Goal: Task Accomplishment & Management: Complete application form

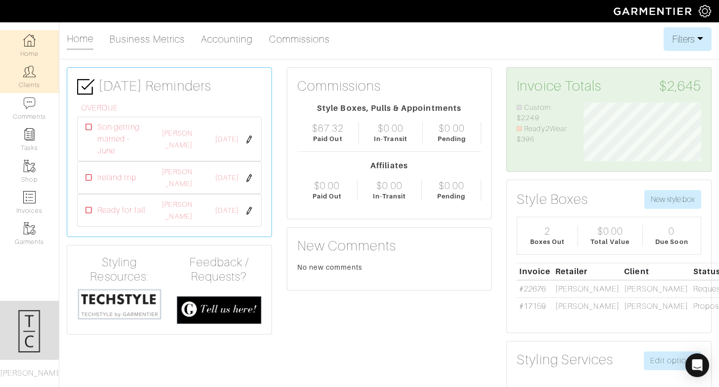
scroll to position [59, 133]
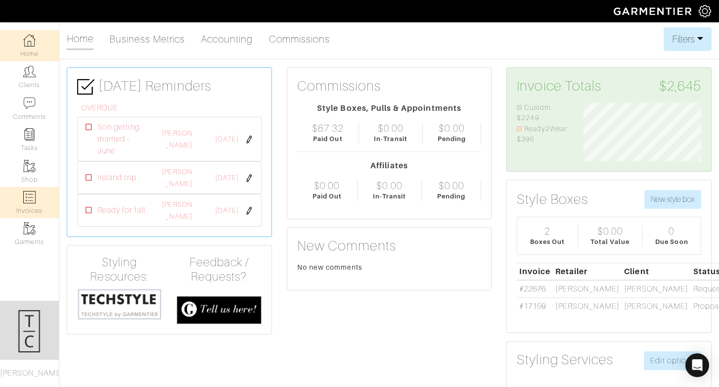
click at [35, 202] on img at bounding box center [29, 197] width 12 height 12
select select
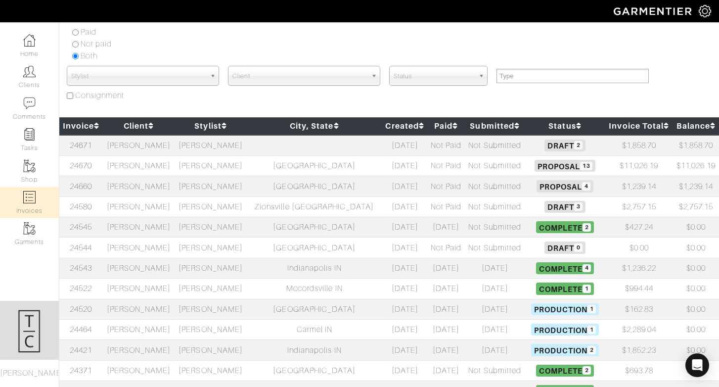
scroll to position [69, 0]
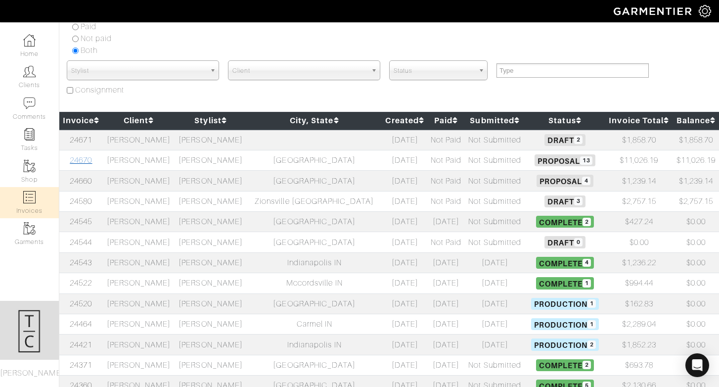
click at [92, 158] on link "24670" at bounding box center [81, 160] width 22 height 9
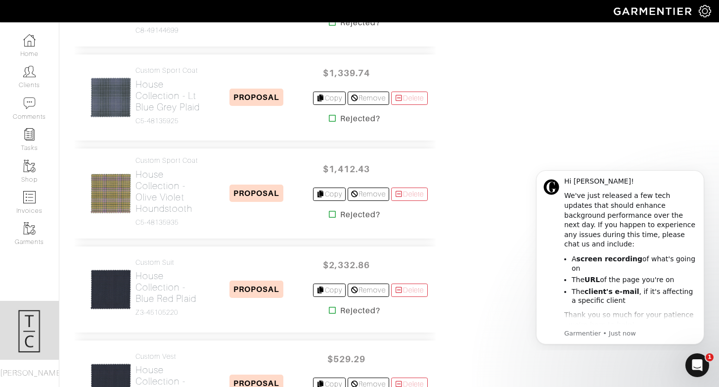
scroll to position [1182, 0]
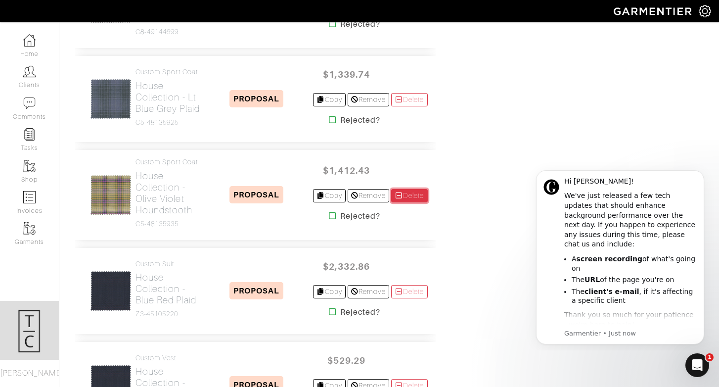
click at [413, 202] on link "Delete" at bounding box center [409, 195] width 37 height 13
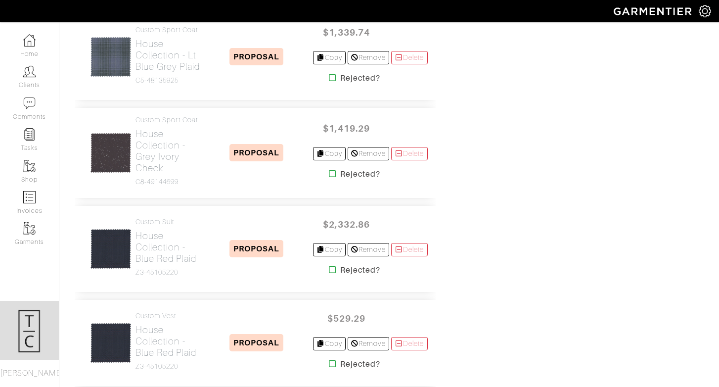
scroll to position [1154, 0]
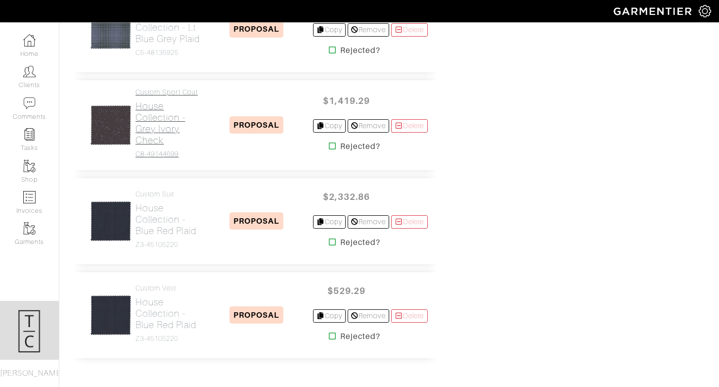
click at [146, 146] on h2 "House Collection - Grey Ivory Check" at bounding box center [168, 123] width 65 height 46
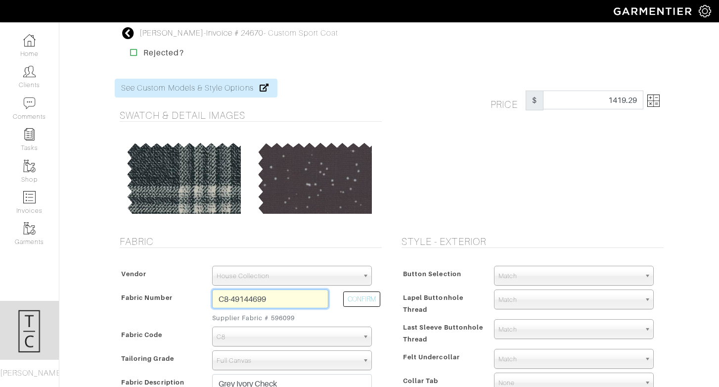
click at [265, 300] on input "C8-49144699" at bounding box center [270, 298] width 116 height 19
paste input "k4-47124257"
type input "K4-47124257"
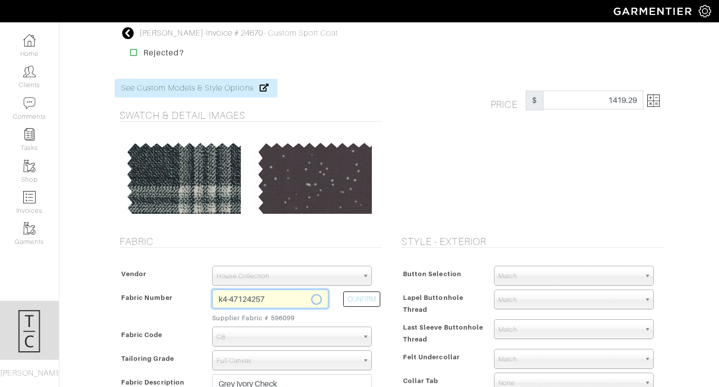
select select "5738"
type input "Grey Donegal"
select select
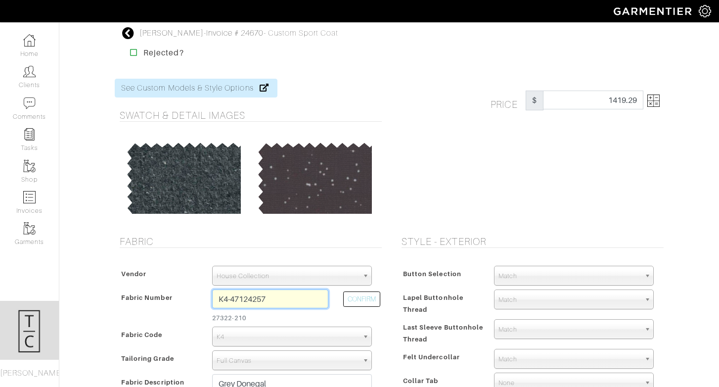
type input "1626.42"
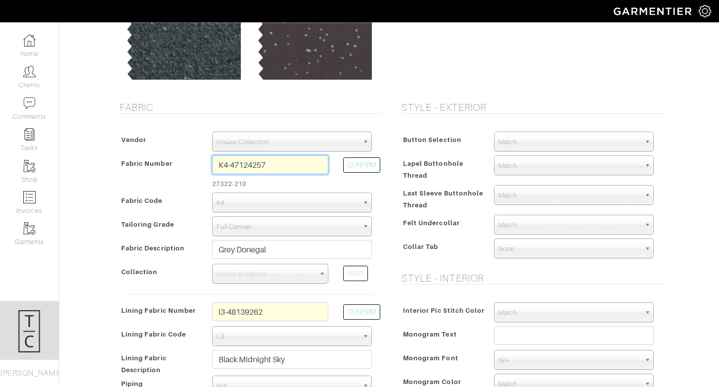
scroll to position [213, 0]
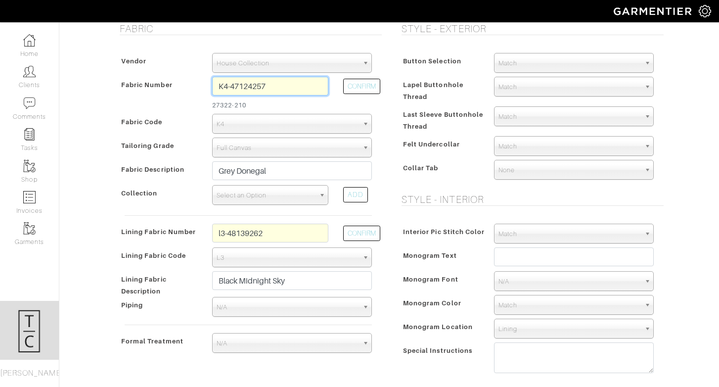
type input "K4-47124257"
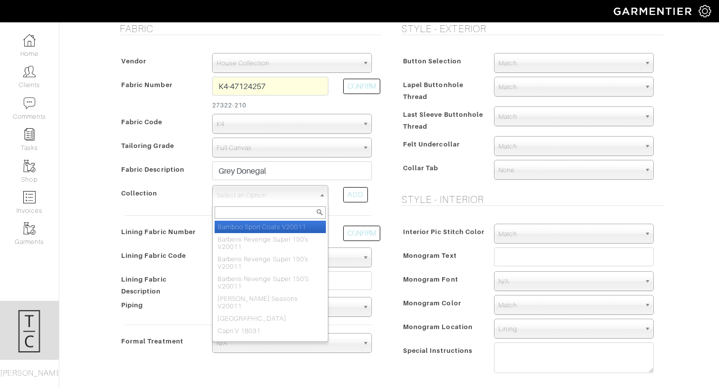
drag, startPoint x: 259, startPoint y: 191, endPoint x: 259, endPoint y: 181, distance: 10.4
click at [259, 191] on span "Select an Option" at bounding box center [266, 196] width 98 height 20
type input "balmoral"
select select "986"
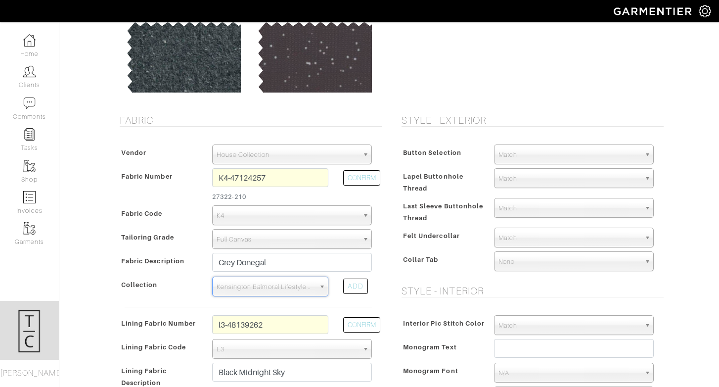
scroll to position [22, 0]
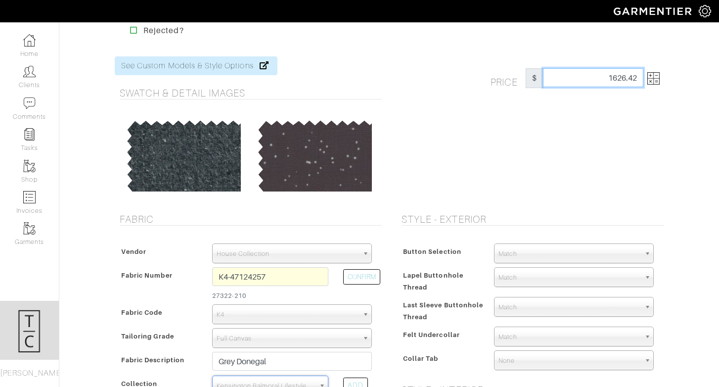
click at [617, 82] on input "1626.42" at bounding box center [593, 77] width 100 height 19
type input "1726.42"
click at [570, 122] on div "Price $ 1726.42" at bounding box center [530, 128] width 282 height 145
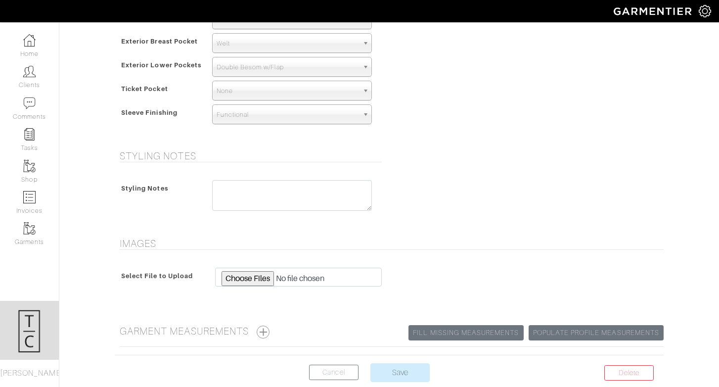
scroll to position [735, 0]
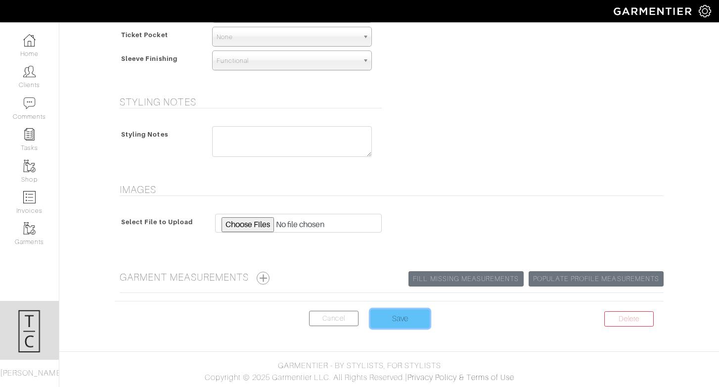
click at [396, 310] on input "Save" at bounding box center [400, 318] width 59 height 19
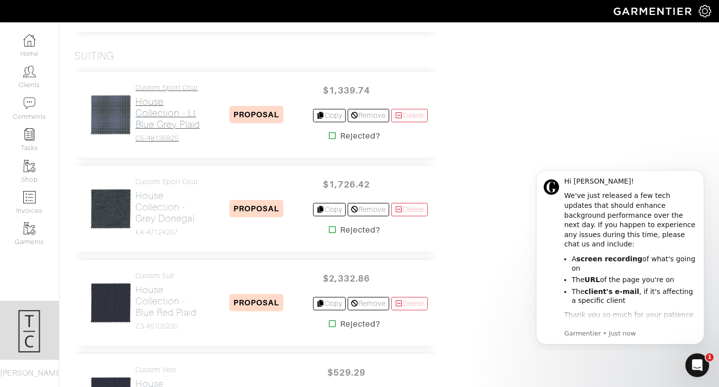
scroll to position [1067, 0]
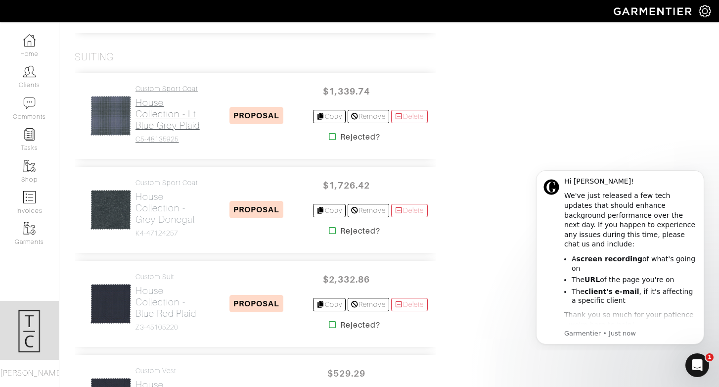
click at [153, 131] on h2 "House Collection - Lt Blue Grey Plaid" at bounding box center [168, 114] width 65 height 34
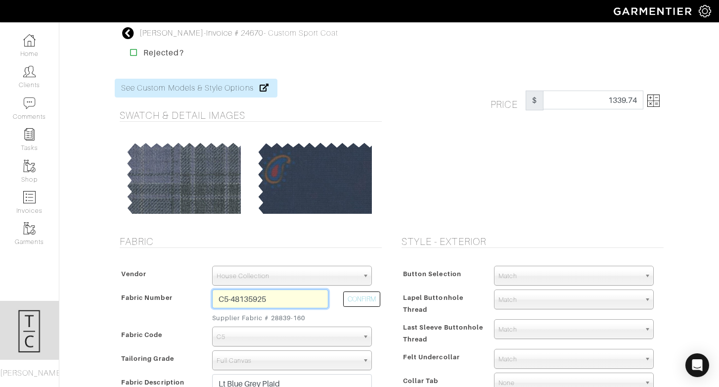
click at [246, 303] on input "C5-48135925" at bounding box center [270, 298] width 116 height 19
paste input "k4-47124213"
click at [351, 302] on button "CONFIRM" at bounding box center [361, 298] width 37 height 15
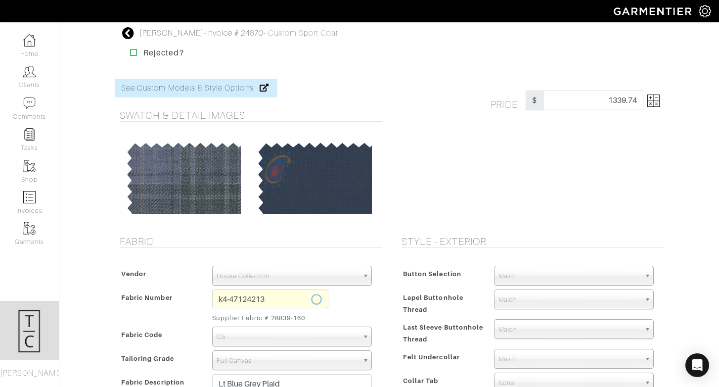
type input "K4-47124213"
select select "5738"
type input "Blue Tan Plaid"
select select
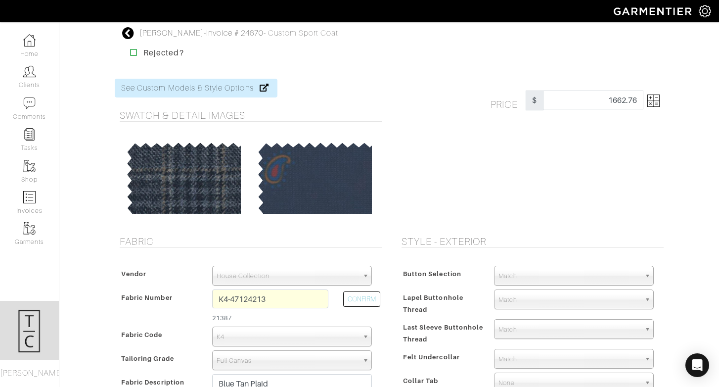
click at [653, 101] on img at bounding box center [654, 101] width 12 height 12
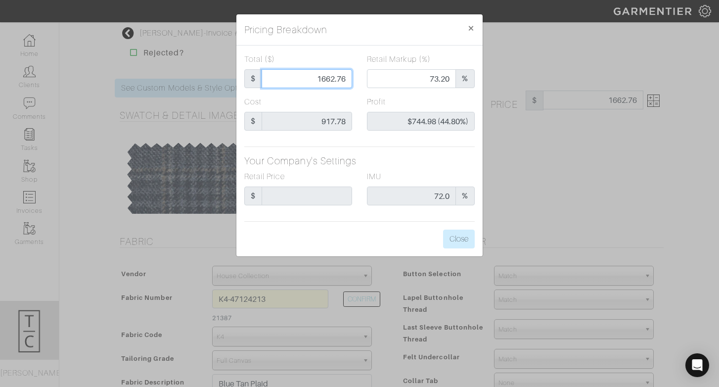
click at [324, 80] on input "1662.76" at bounding box center [307, 78] width 91 height 19
type input "162.76"
type input "0.00"
type input "-$755.02 (-463.89%)"
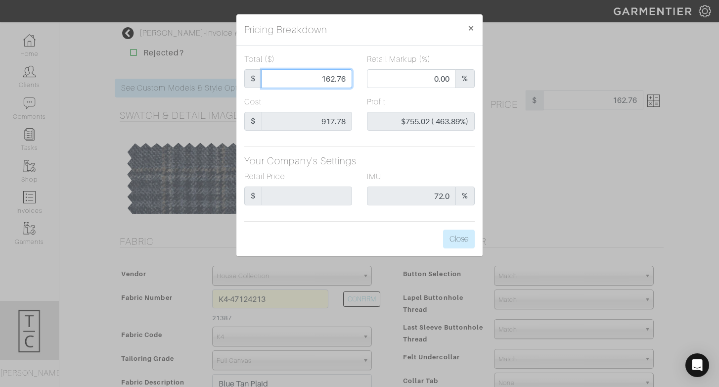
type input "1762.76"
type input "75.18"
type input "$844.98 (47.94%)"
type input "1762.76"
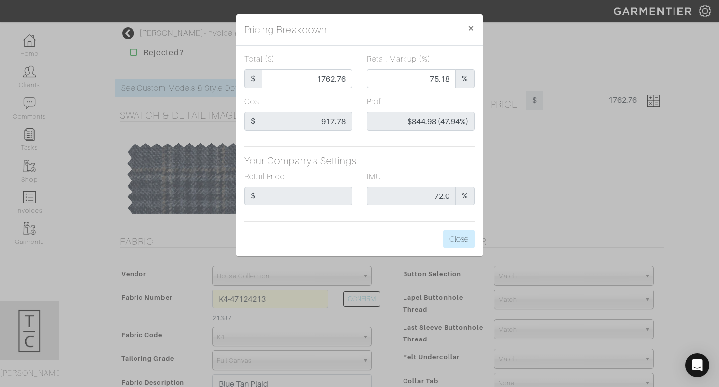
click at [403, 230] on div "Total ($) $ 1762.76 Retail Markup (%) 75.18 % Cost $ 917.78 Profit $844.98 (47.…" at bounding box center [360, 151] width 246 height 211
click at [453, 239] on button "Close" at bounding box center [459, 239] width 32 height 19
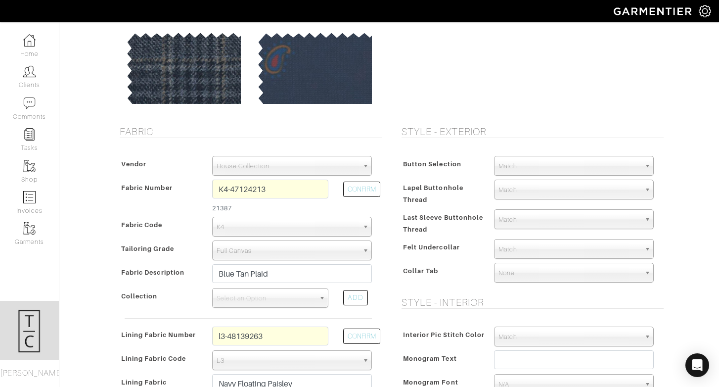
scroll to position [111, 0]
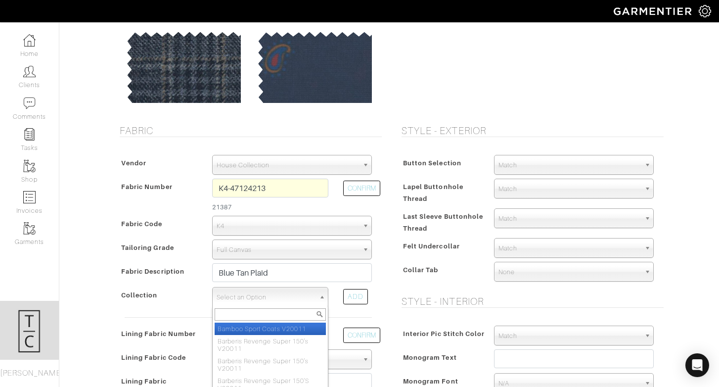
click at [278, 299] on span "Select an Option" at bounding box center [266, 297] width 98 height 20
type input "balmoral"
select select "986"
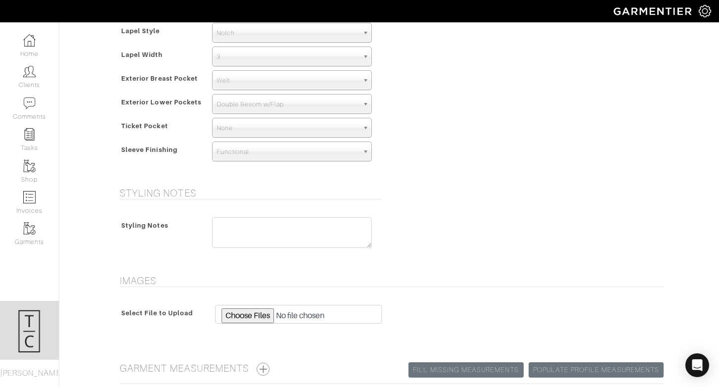
scroll to position [735, 0]
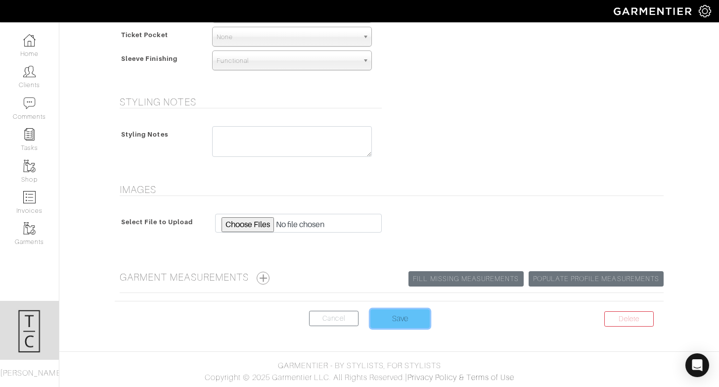
click at [397, 318] on input "Save" at bounding box center [400, 318] width 59 height 19
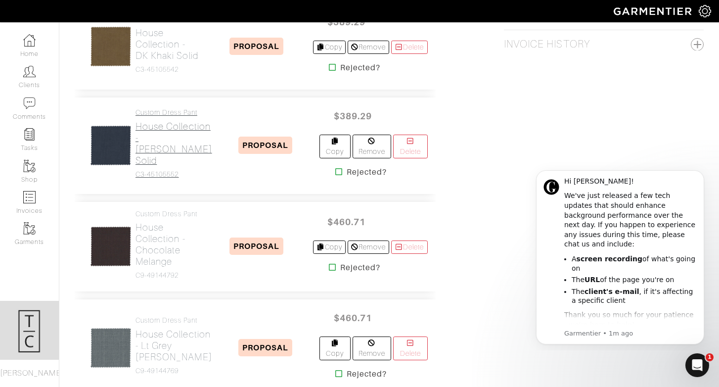
click at [163, 166] on h2 "House Collection - [PERSON_NAME] Solid" at bounding box center [174, 144] width 77 height 46
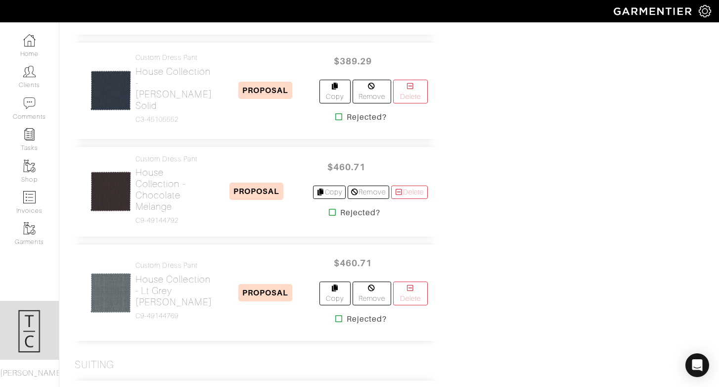
scroll to position [760, 0]
click at [170, 212] on h2 "House Collection - Chocolate Melange" at bounding box center [168, 189] width 65 height 46
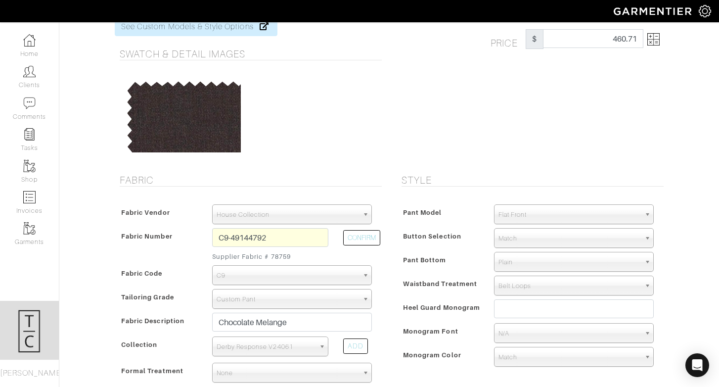
scroll to position [72, 0]
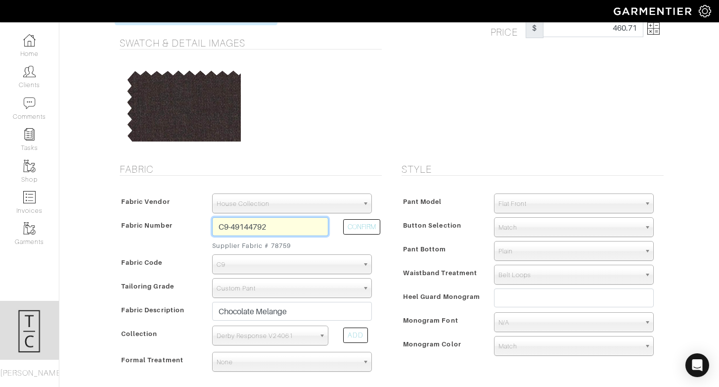
click at [289, 226] on input "C9-49144792" at bounding box center [270, 226] width 116 height 19
type input "c3-45105555"
select select
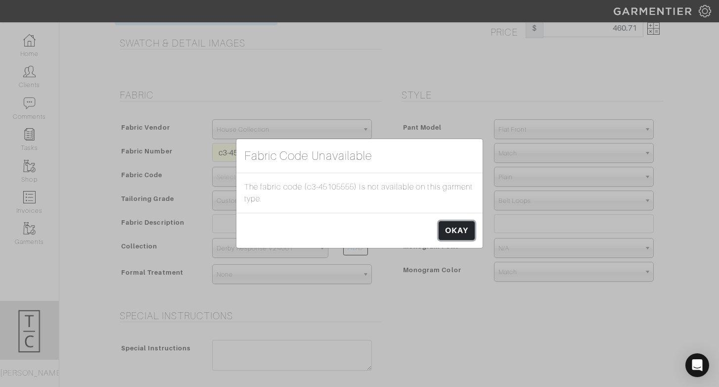
click at [458, 230] on link "OKAY" at bounding box center [457, 230] width 36 height 19
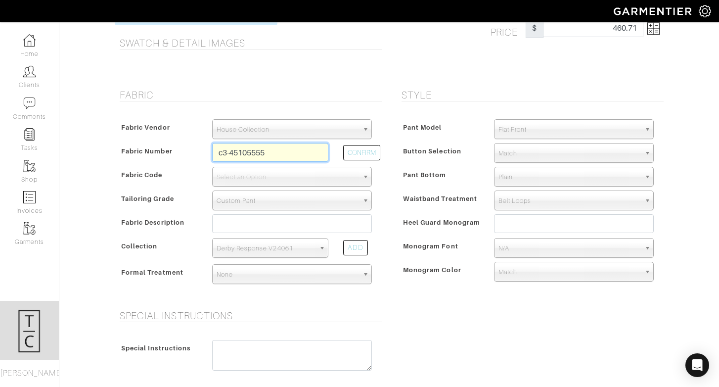
click at [283, 151] on input "c3-45105555" at bounding box center [270, 152] width 116 height 19
type input "C3-45105541"
select select "498"
type input "Lt Taupe Solid"
select select
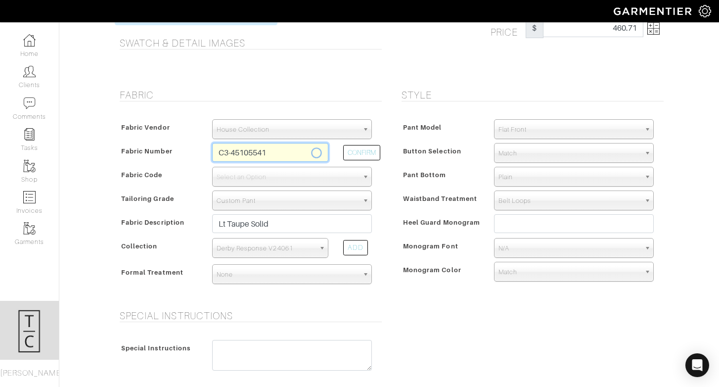
type input "389.29"
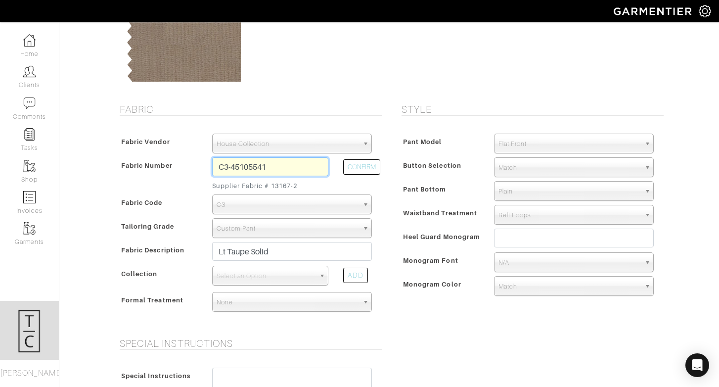
scroll to position [264, 0]
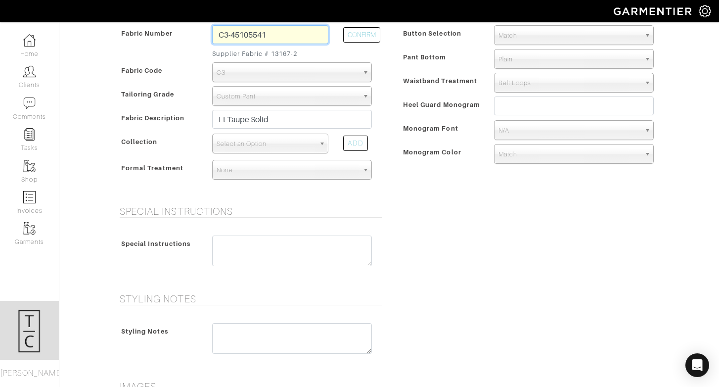
type input "C3-45105541"
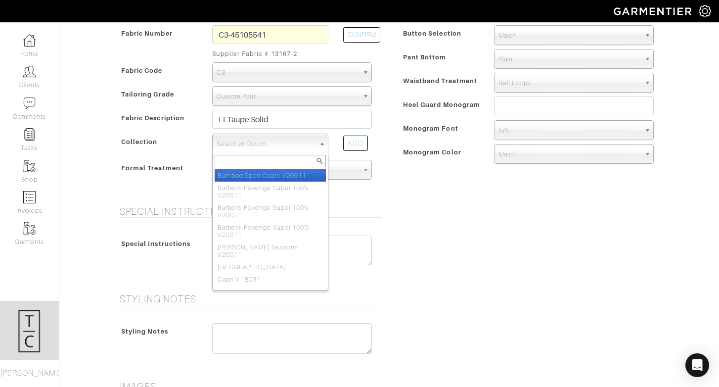
click at [284, 144] on span "Select an Option" at bounding box center [266, 144] width 98 height 20
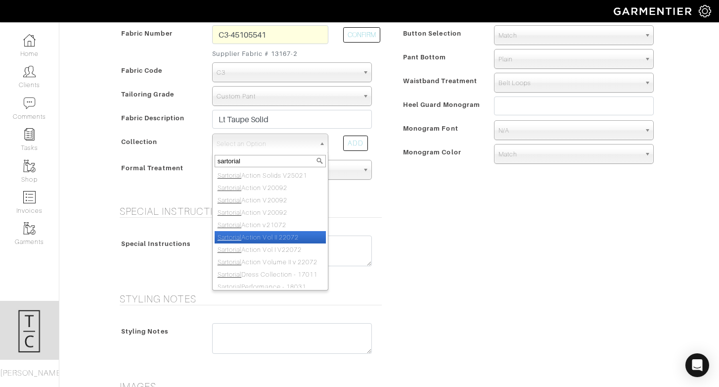
type input "sartorial"
click at [297, 240] on li "Sartorial Action Vol II 22072" at bounding box center [270, 237] width 111 height 12
select select "752"
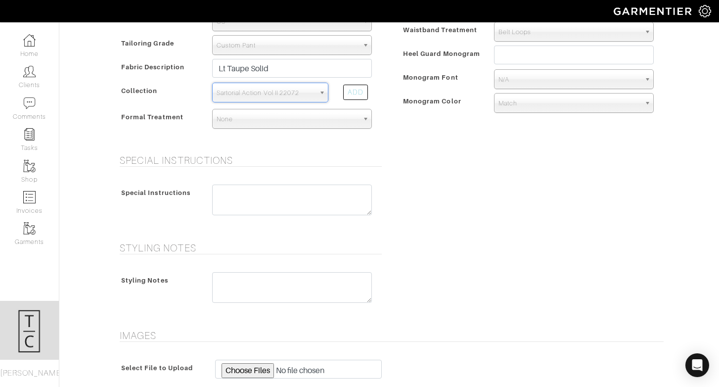
scroll to position [146, 0]
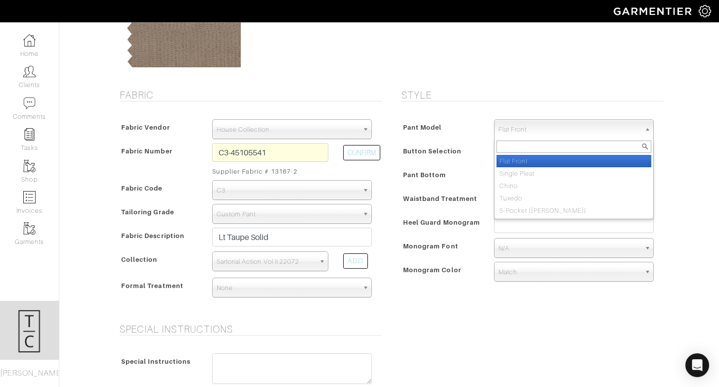
click at [553, 127] on span "Flat Front" at bounding box center [570, 130] width 142 height 20
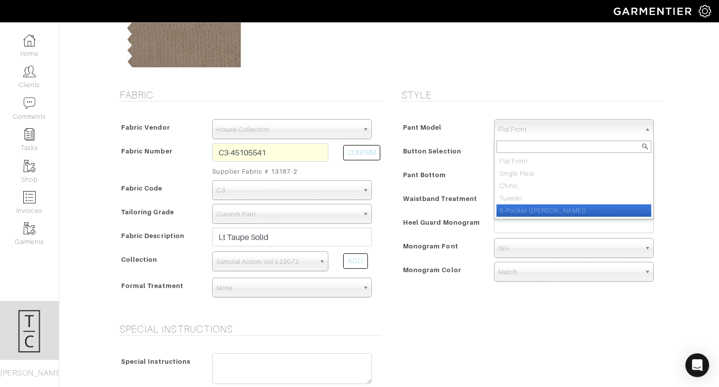
click at [532, 210] on li "5-Pocket (Jean)" at bounding box center [574, 210] width 155 height 12
select select "13"
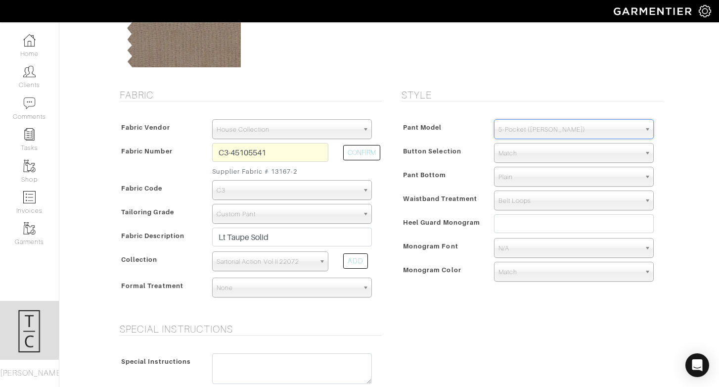
click at [428, 249] on span "Monogram Font" at bounding box center [430, 246] width 55 height 14
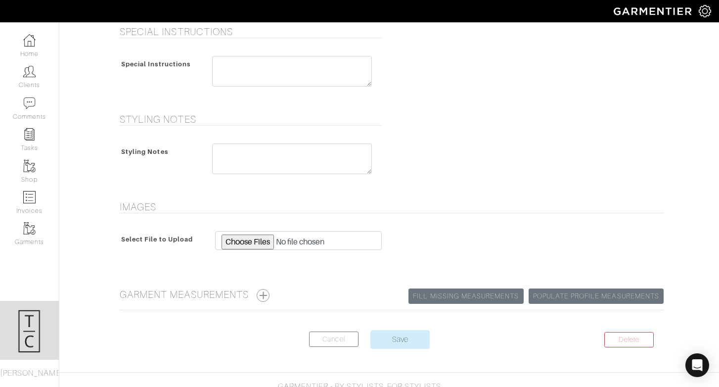
scroll to position [465, 0]
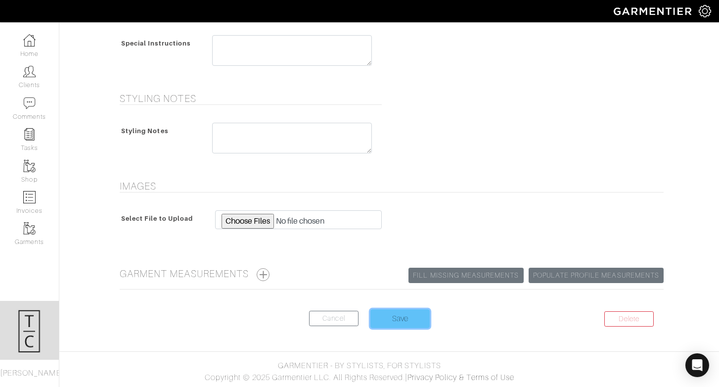
click at [405, 322] on input "Save" at bounding box center [400, 318] width 59 height 19
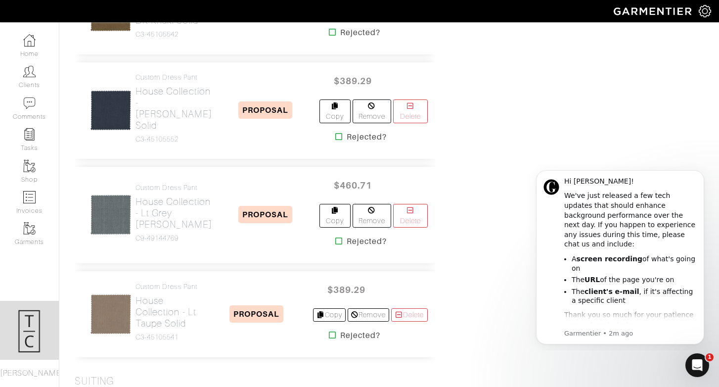
scroll to position [747, 0]
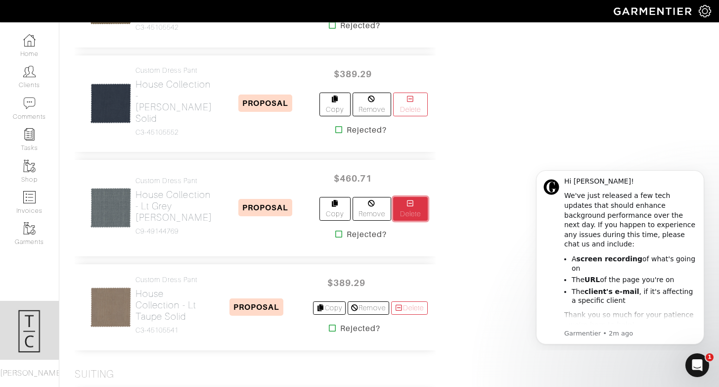
click at [409, 221] on link "Delete" at bounding box center [410, 209] width 35 height 24
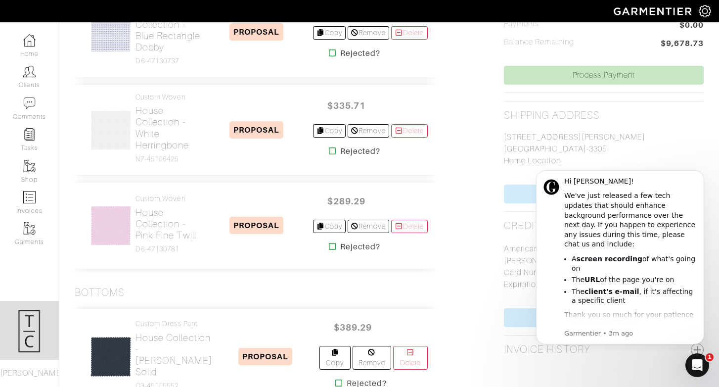
scroll to position [446, 0]
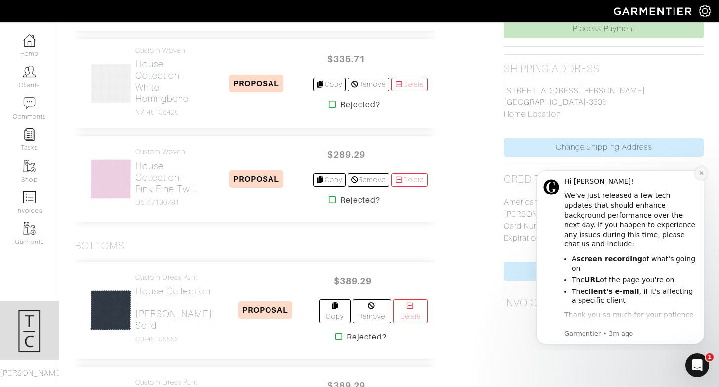
click at [701, 170] on icon "Dismiss notification" at bounding box center [701, 172] width 5 height 5
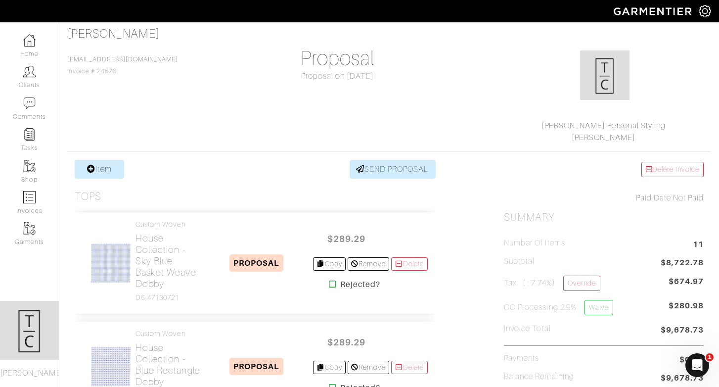
scroll to position [0, 0]
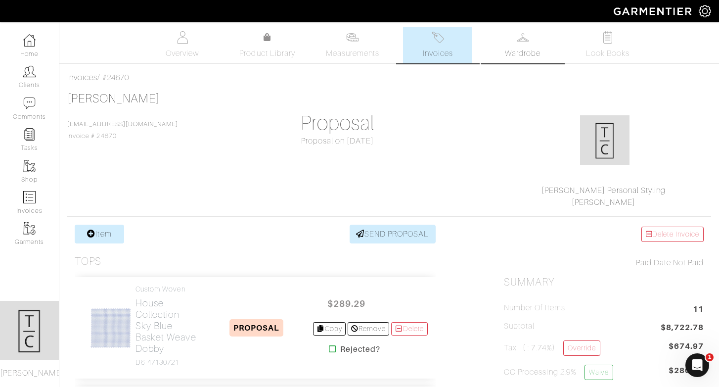
click at [530, 55] on span "Wardrobe" at bounding box center [523, 54] width 36 height 12
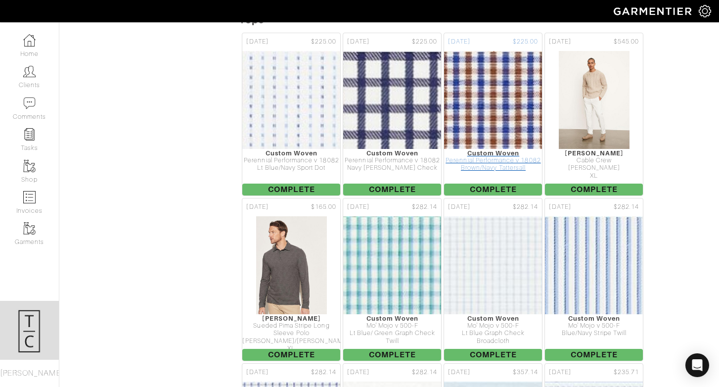
scroll to position [2855, 0]
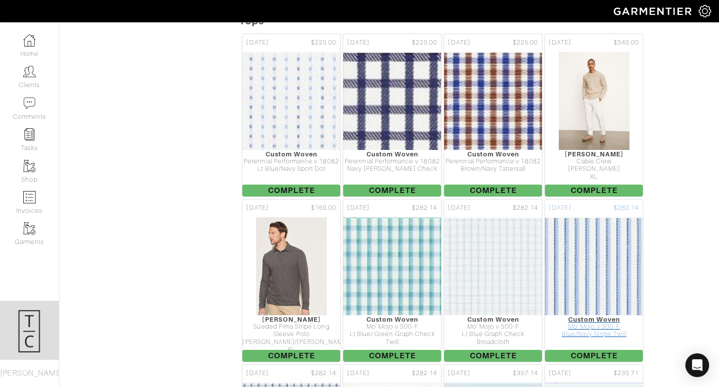
click at [587, 249] on img at bounding box center [595, 266] width 342 height 99
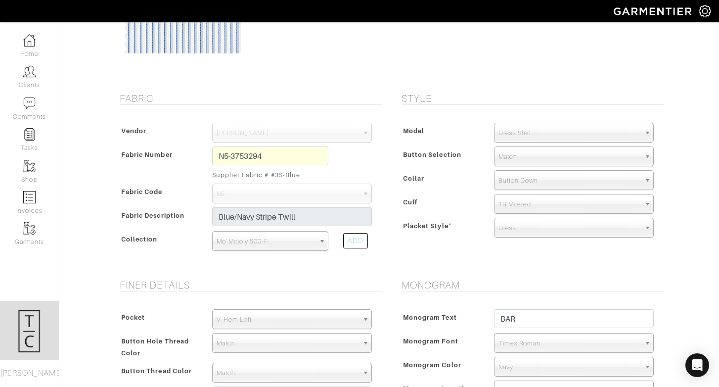
scroll to position [124, 0]
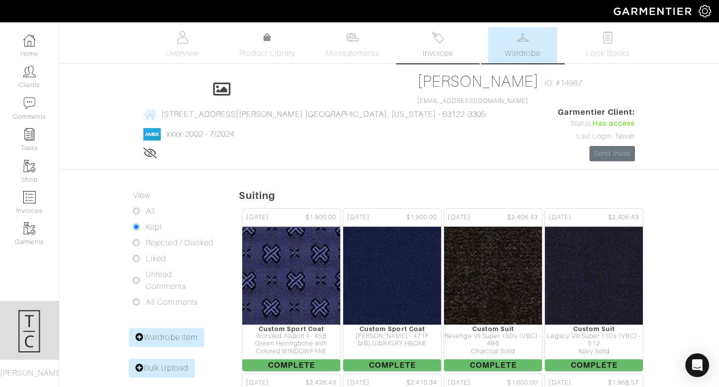
click at [434, 51] on span "Invoices" at bounding box center [438, 54] width 30 height 12
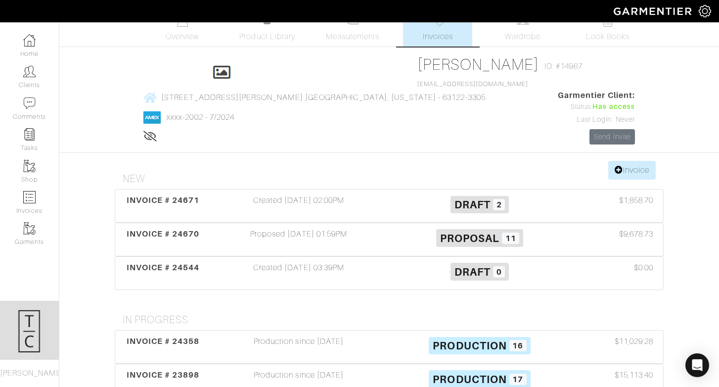
scroll to position [18, 0]
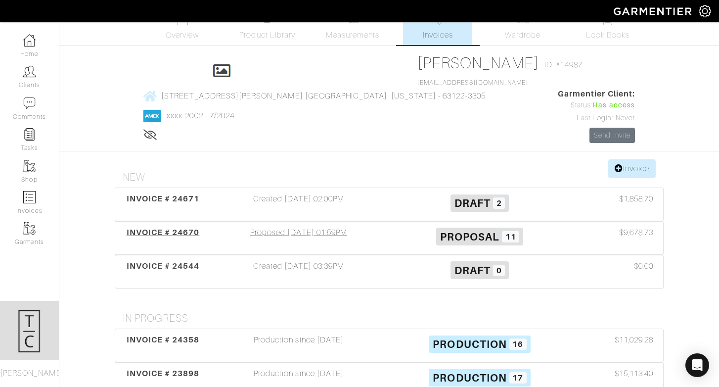
click at [171, 228] on span "INVOICE # 24670" at bounding box center [163, 232] width 73 height 9
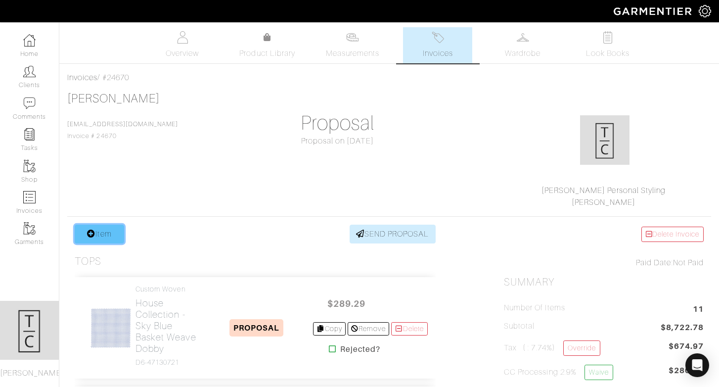
click at [104, 237] on link "Item" at bounding box center [99, 234] width 49 height 19
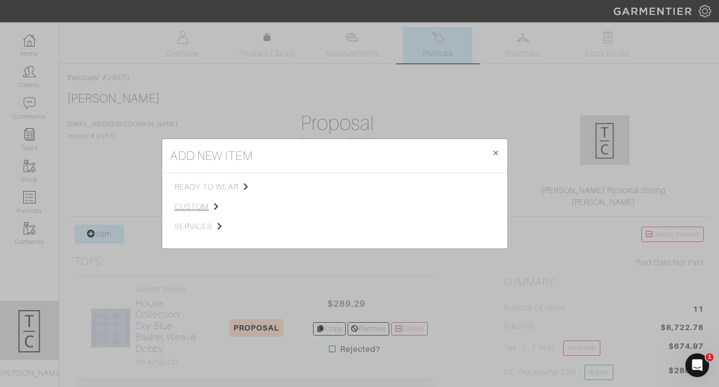
click at [191, 209] on span "custom" at bounding box center [224, 207] width 99 height 12
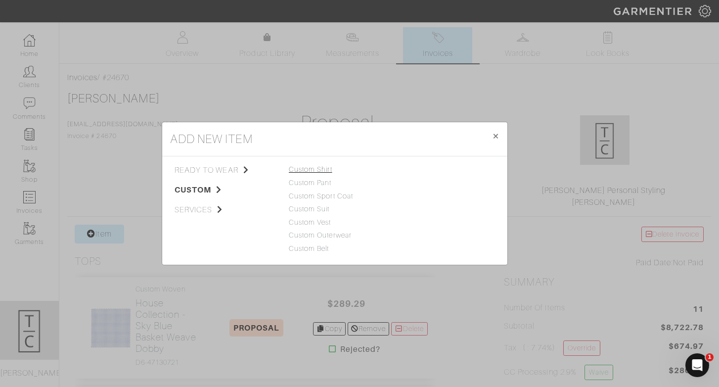
click at [326, 169] on link "Custom Shirt" at bounding box center [311, 169] width 44 height 8
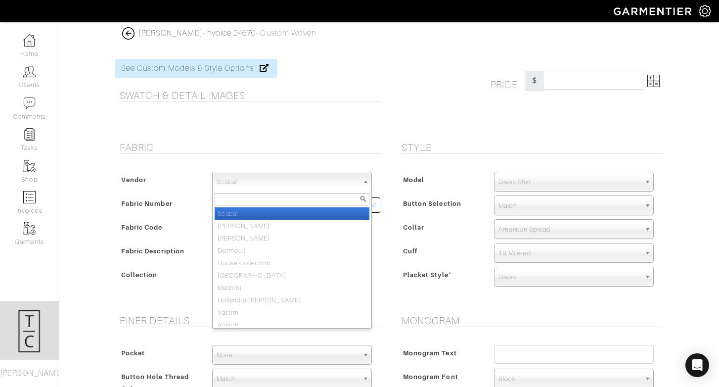
click at [322, 178] on span "Scabal" at bounding box center [288, 182] width 142 height 20
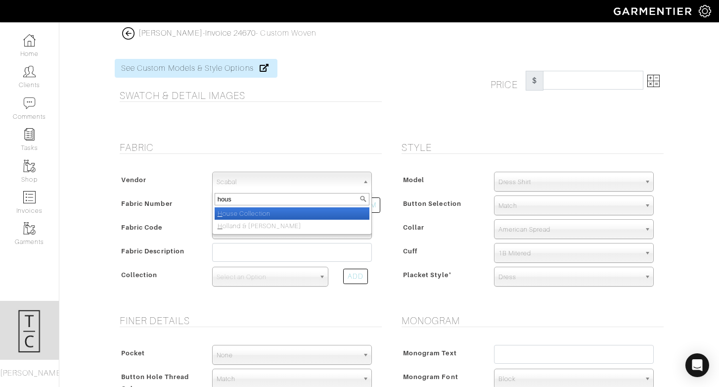
type input "house"
select select "75"
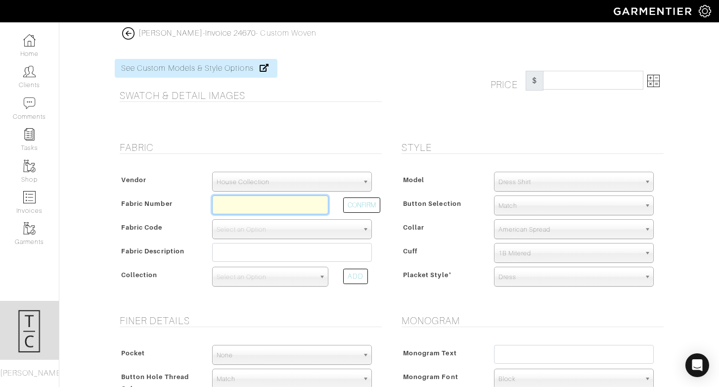
click at [299, 203] on input "text" at bounding box center [270, 204] width 116 height 19
paste input "N5-3753294"
click at [369, 202] on button "CONFIRM" at bounding box center [361, 204] width 37 height 15
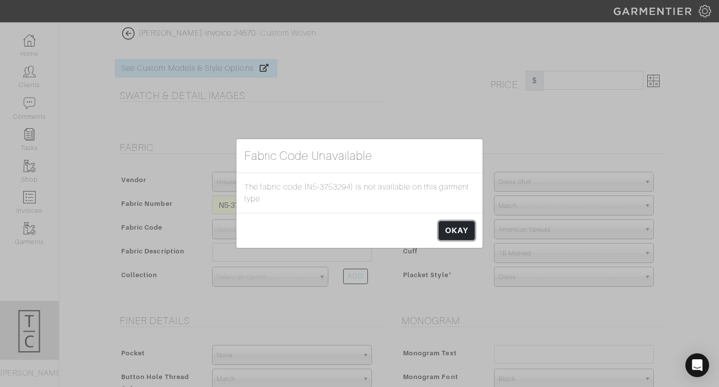
click at [470, 225] on link "OKAY" at bounding box center [457, 230] width 36 height 19
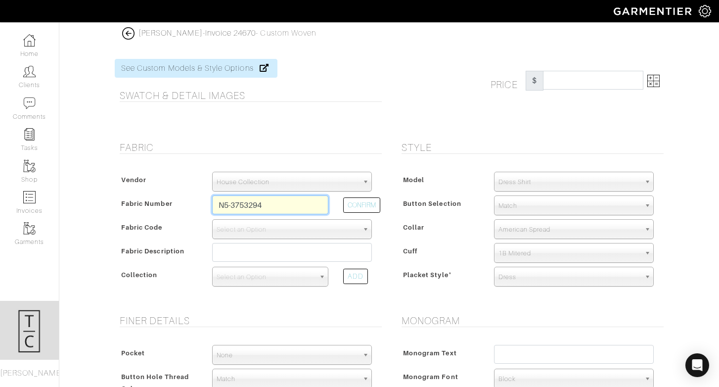
click at [292, 206] on input "N5-3753294" at bounding box center [270, 204] width 116 height 19
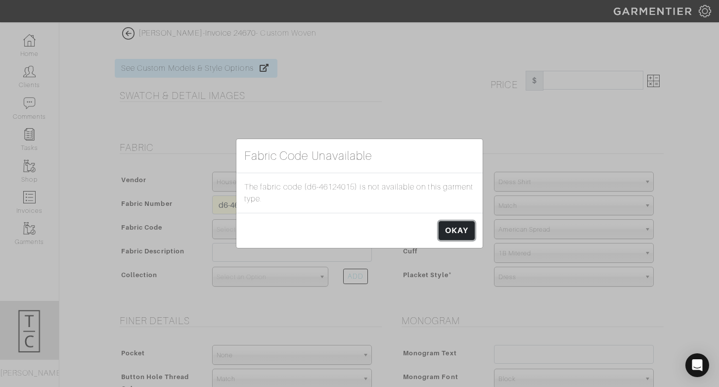
click at [447, 231] on link "OKAY" at bounding box center [457, 230] width 36 height 19
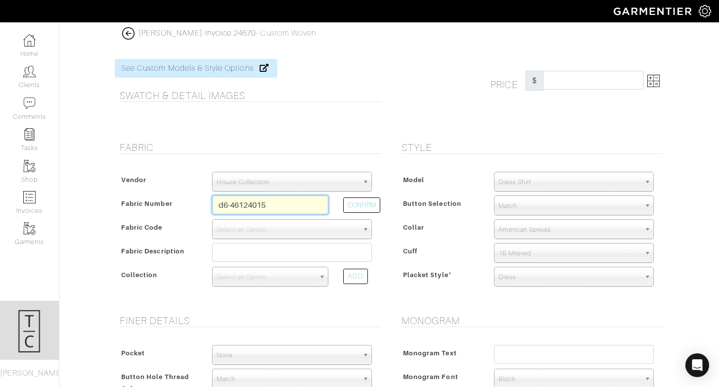
click at [295, 207] on input "d6-46124015" at bounding box center [270, 204] width 116 height 19
type input "d6-46124014"
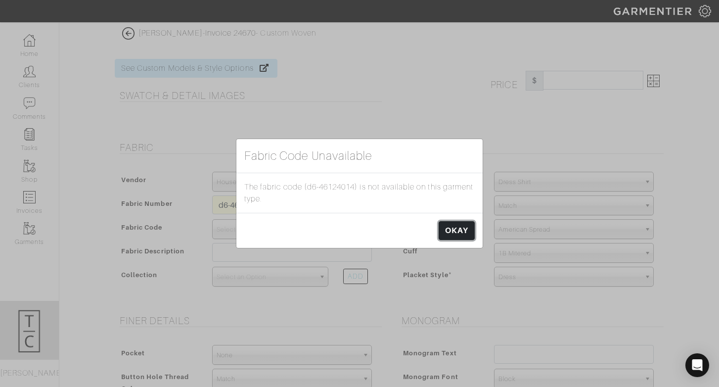
click at [451, 236] on link "OKAY" at bounding box center [457, 230] width 36 height 19
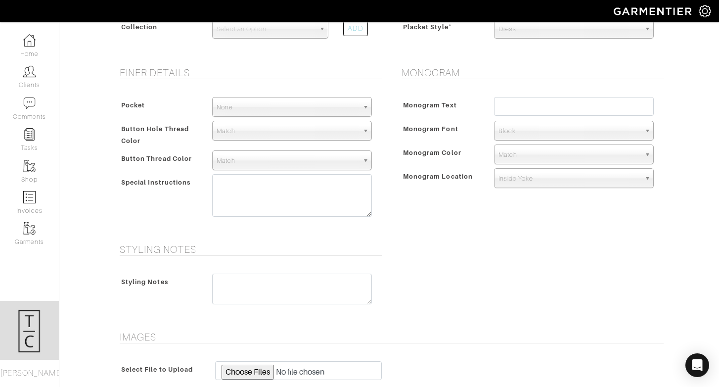
scroll to position [395, 0]
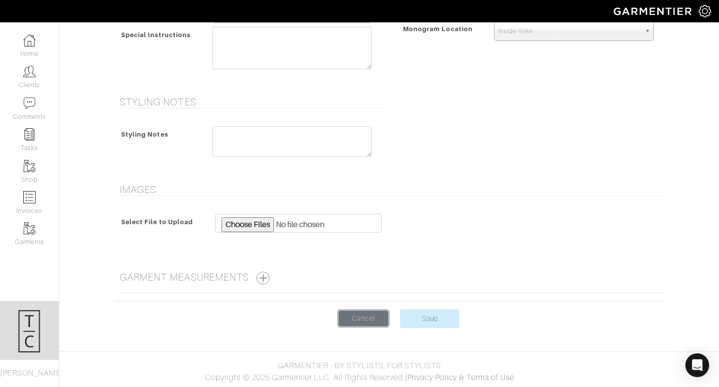
click at [360, 314] on link "Cancel" at bounding box center [363, 318] width 49 height 15
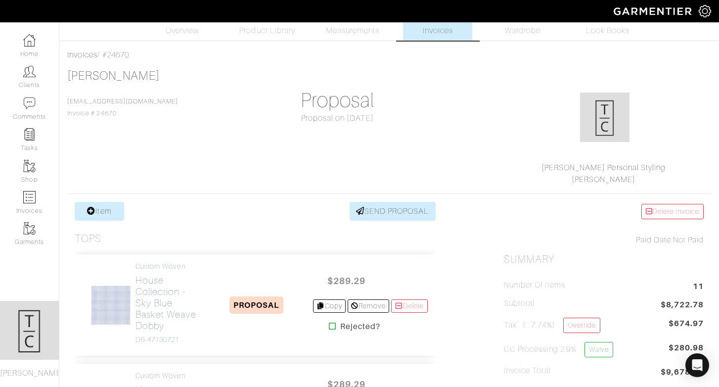
scroll to position [20, 0]
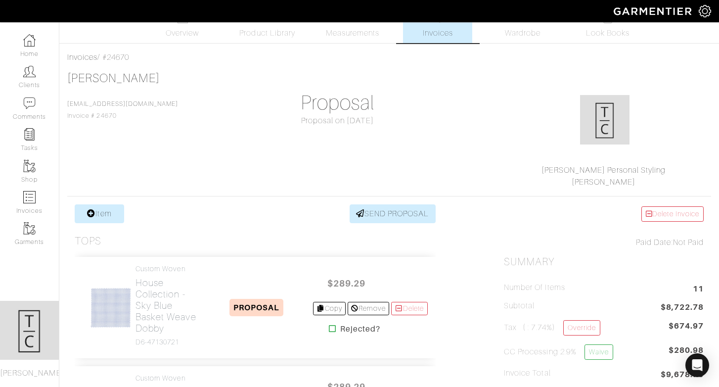
click at [525, 21] on div "Company Settings Manage Subscription My Profile Stylists Sign Out" at bounding box center [359, 11] width 719 height 22
click at [525, 41] on link "Wardrobe" at bounding box center [522, 25] width 69 height 36
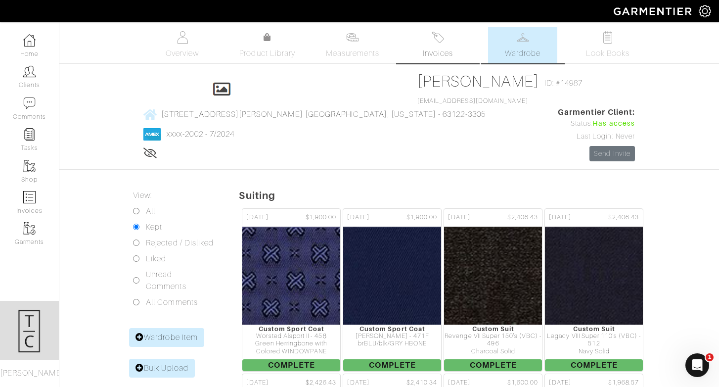
click at [442, 54] on span "Invoices" at bounding box center [438, 54] width 30 height 12
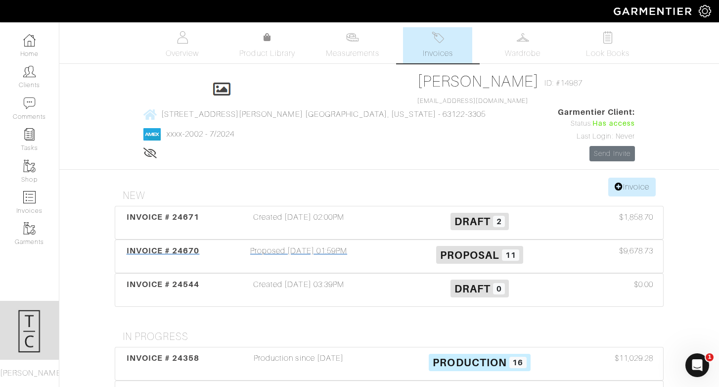
click at [185, 246] on span "INVOICE # 24670" at bounding box center [163, 250] width 73 height 9
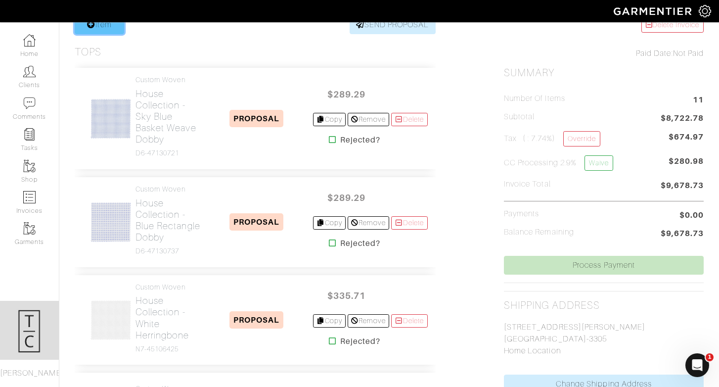
click at [103, 30] on link "Item" at bounding box center [99, 24] width 49 height 19
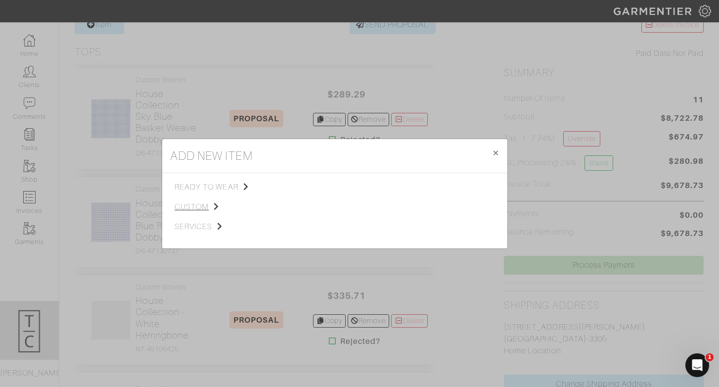
click at [198, 205] on span "custom" at bounding box center [224, 207] width 99 height 12
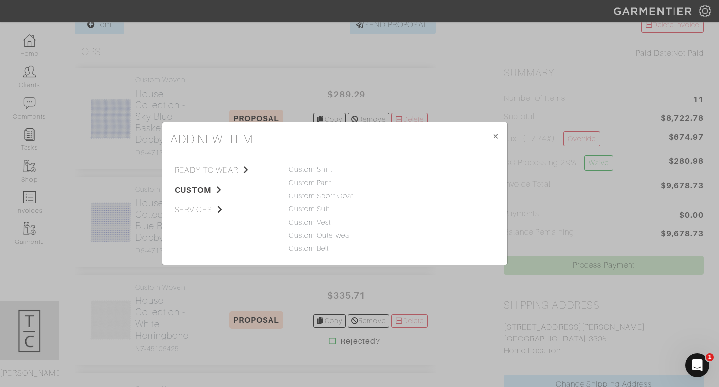
click at [304, 175] on div "Custom Shirt" at bounding box center [335, 169] width 92 height 11
click at [303, 172] on link "Custom Shirt" at bounding box center [311, 169] width 44 height 8
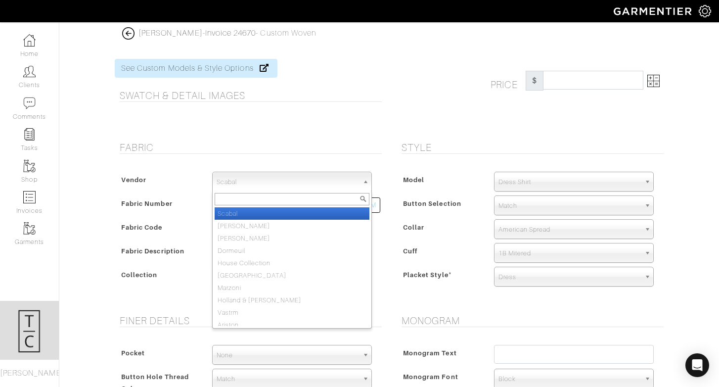
click at [317, 189] on span "Scabal" at bounding box center [288, 182] width 142 height 20
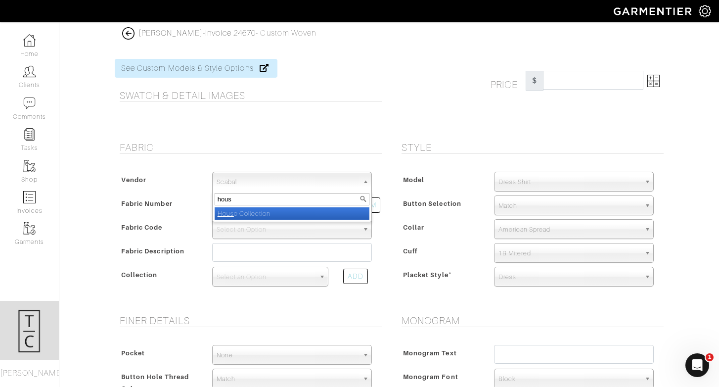
type input "house"
select select "75"
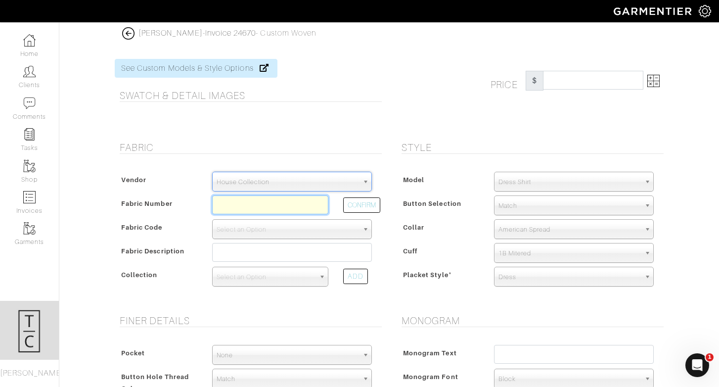
click at [276, 210] on input "text" at bounding box center [270, 204] width 116 height 19
type input "D6-45117552"
select select "876"
type input "Lt Blue Narrow Stripe"
select select
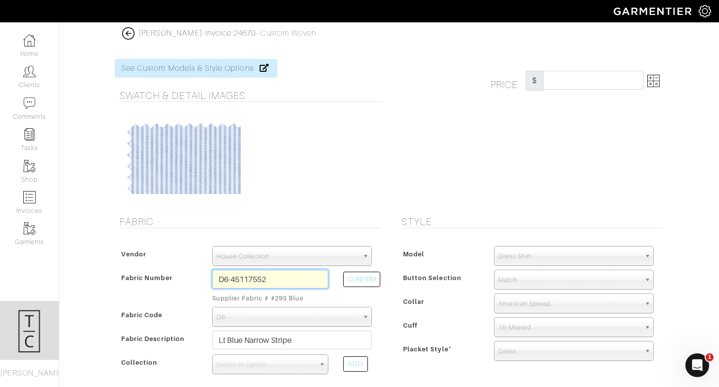
type input "289.29"
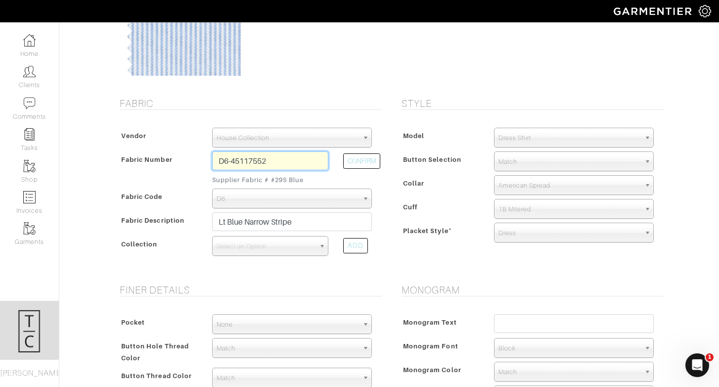
scroll to position [120, 0]
type input "D6-45117552"
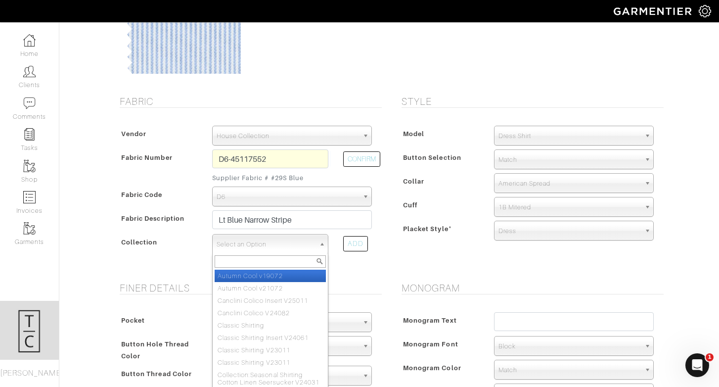
click at [298, 252] on span "Select an Option" at bounding box center [266, 245] width 98 height 20
type input "classic"
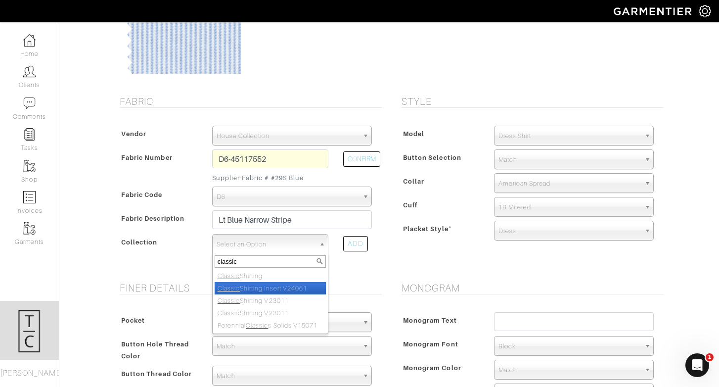
select select "939"
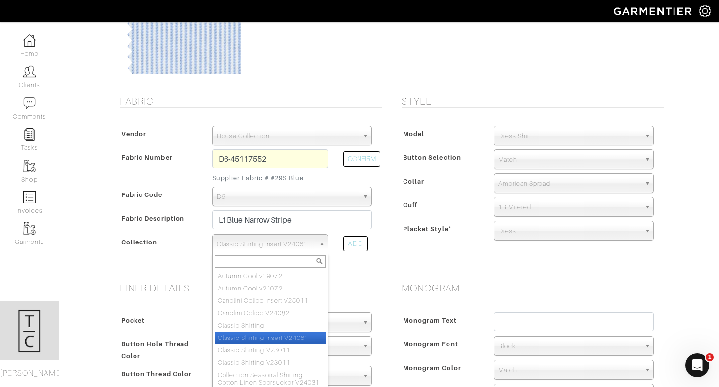
click at [270, 246] on span "Classic Shirting Insert V24061" at bounding box center [266, 245] width 98 height 20
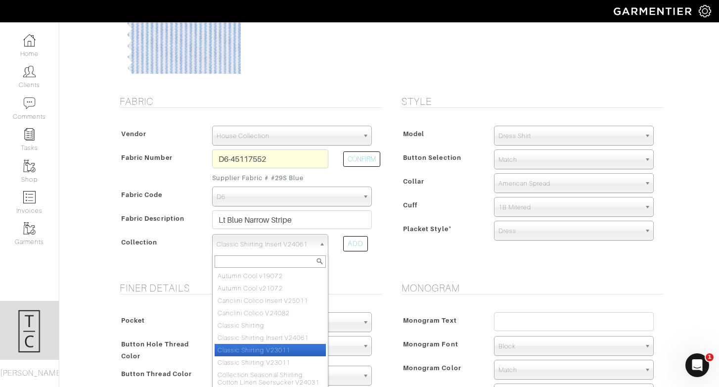
click at [273, 352] on li "Classic Shirting V23011" at bounding box center [270, 350] width 111 height 12
select select "883"
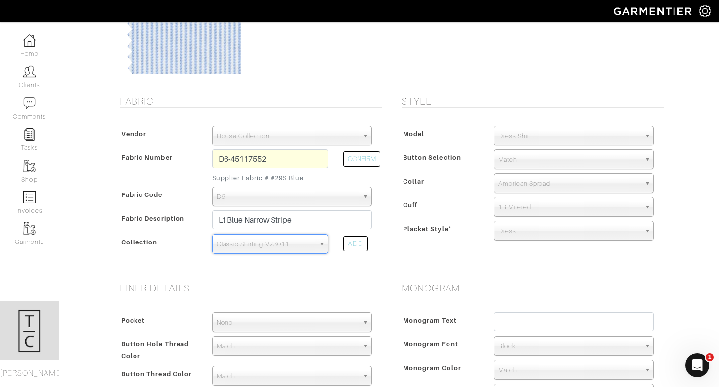
click at [452, 272] on form "See Custom Models & Style Options Swatch & Detail Images Price $ 289.29 Fabric …" at bounding box center [389, 315] width 549 height 776
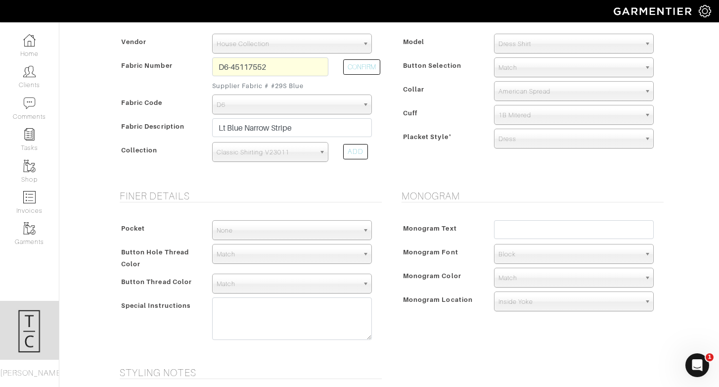
scroll to position [216, 0]
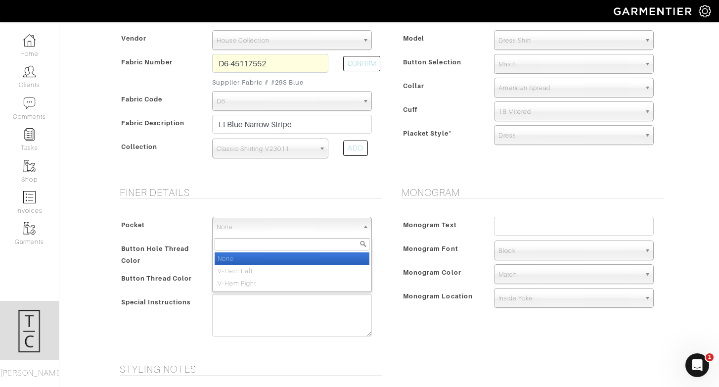
click at [282, 232] on span "None" at bounding box center [288, 227] width 142 height 20
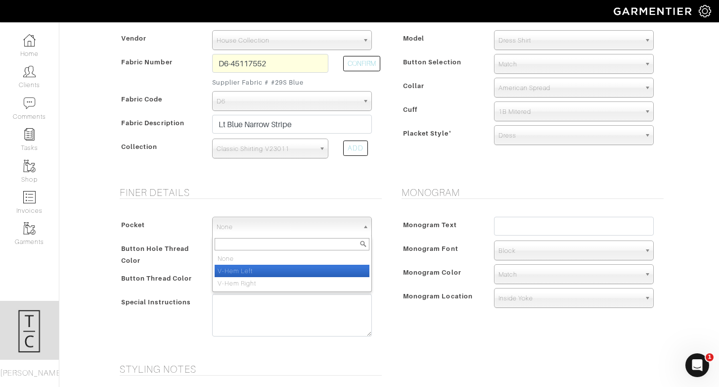
click at [279, 268] on li "V-Hem Left" at bounding box center [292, 271] width 155 height 12
select select "V-Hem Left"
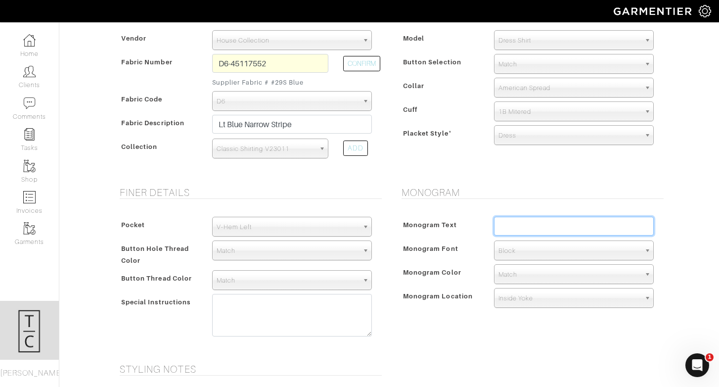
click at [586, 220] on input "text" at bounding box center [574, 226] width 160 height 19
type input "BAR"
click at [435, 270] on span "Monogram Color" at bounding box center [432, 272] width 58 height 14
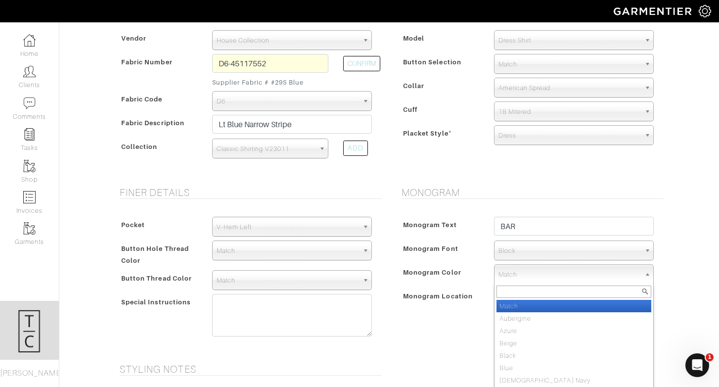
click at [512, 276] on span "Match" at bounding box center [570, 275] width 142 height 20
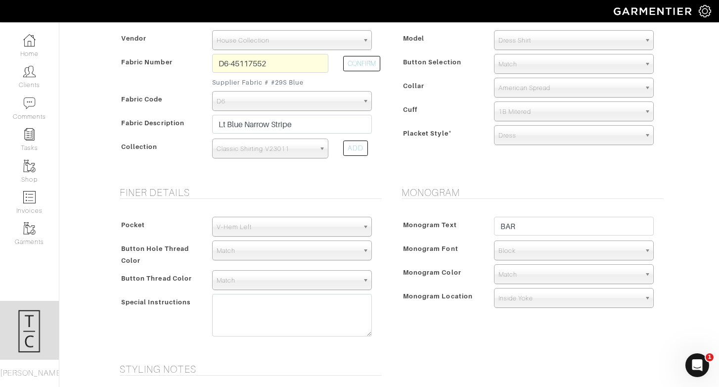
click at [441, 278] on span "Monogram Color" at bounding box center [432, 272] width 58 height 14
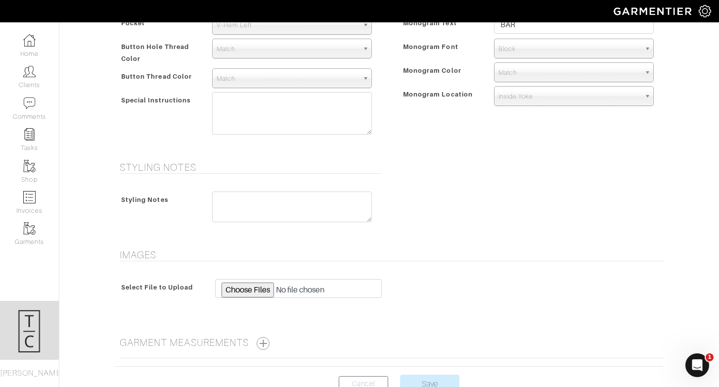
scroll to position [483, 0]
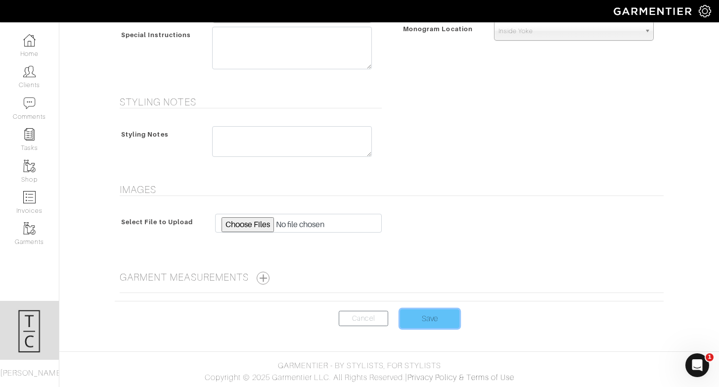
click at [436, 315] on input "Save" at bounding box center [429, 318] width 59 height 19
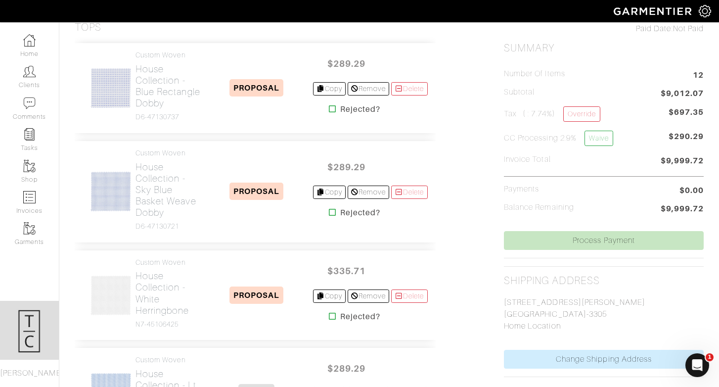
scroll to position [235, 0]
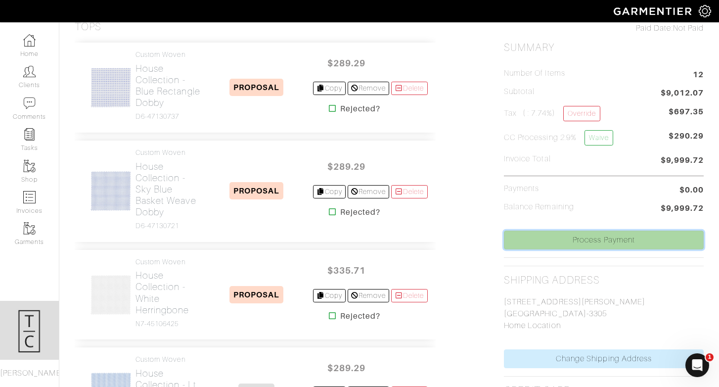
click at [619, 240] on link "Process Payment" at bounding box center [604, 240] width 200 height 19
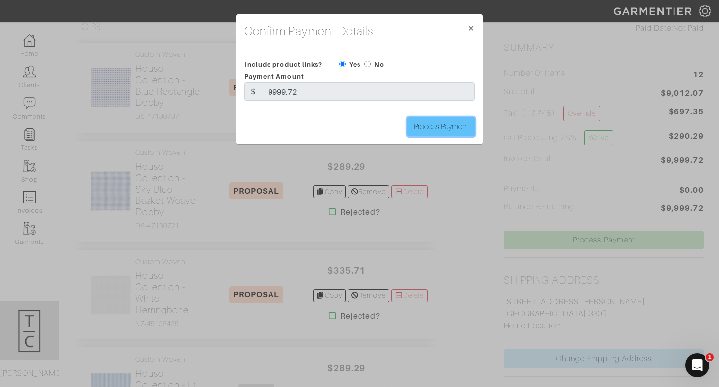
click at [449, 130] on input "Process Payment" at bounding box center [441, 126] width 67 height 19
type input "Process Payment"
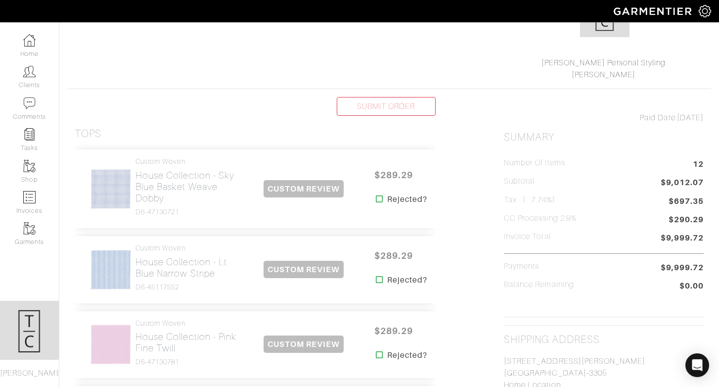
scroll to position [0, 0]
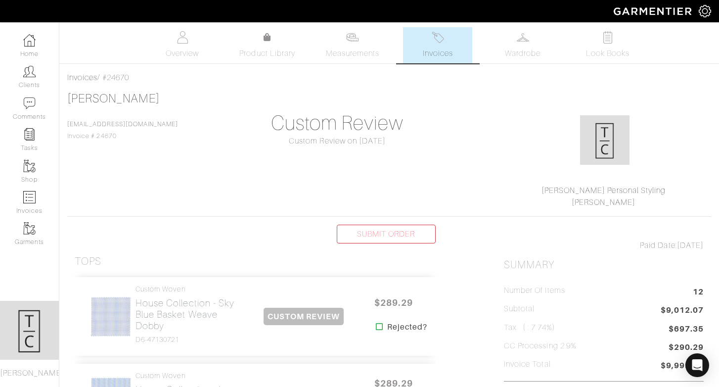
click at [704, 5] on span at bounding box center [705, 10] width 12 height 12
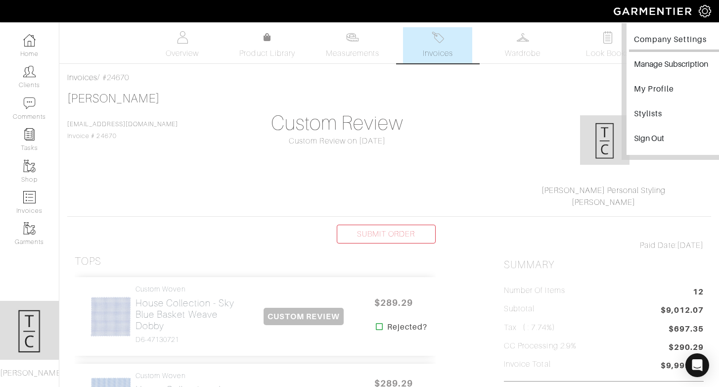
click at [669, 41] on link "Company Settings" at bounding box center [677, 41] width 96 height 22
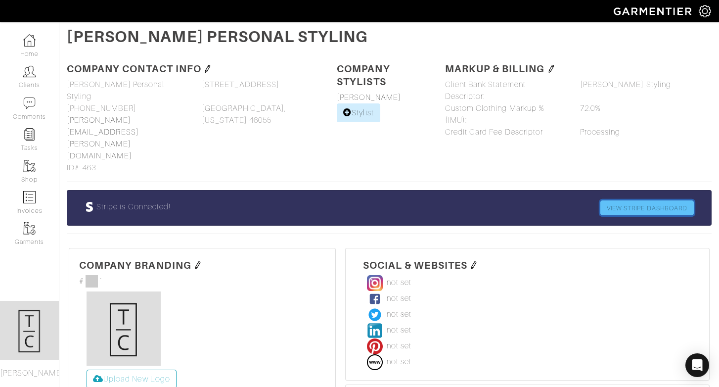
click at [631, 200] on link "VIEW STRIPE DASHBOARD" at bounding box center [648, 207] width 94 height 15
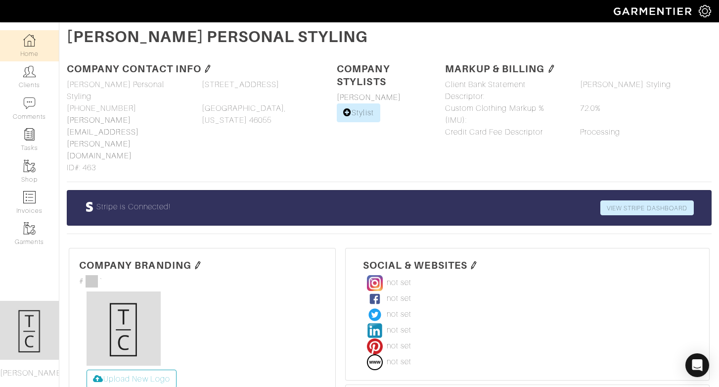
click at [37, 42] on link "Home" at bounding box center [29, 45] width 59 height 31
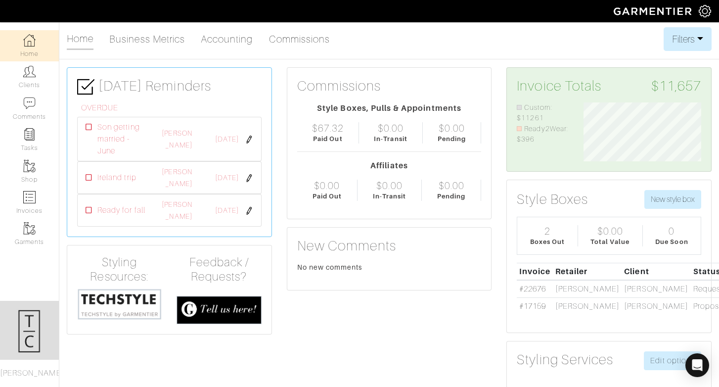
scroll to position [2, 0]
